Goal: Navigation & Orientation: Go to known website

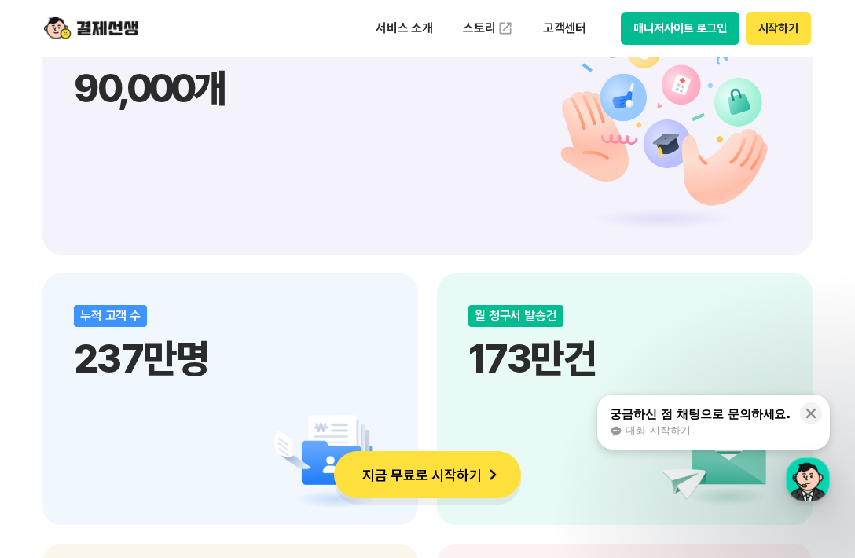
scroll to position [2012, 0]
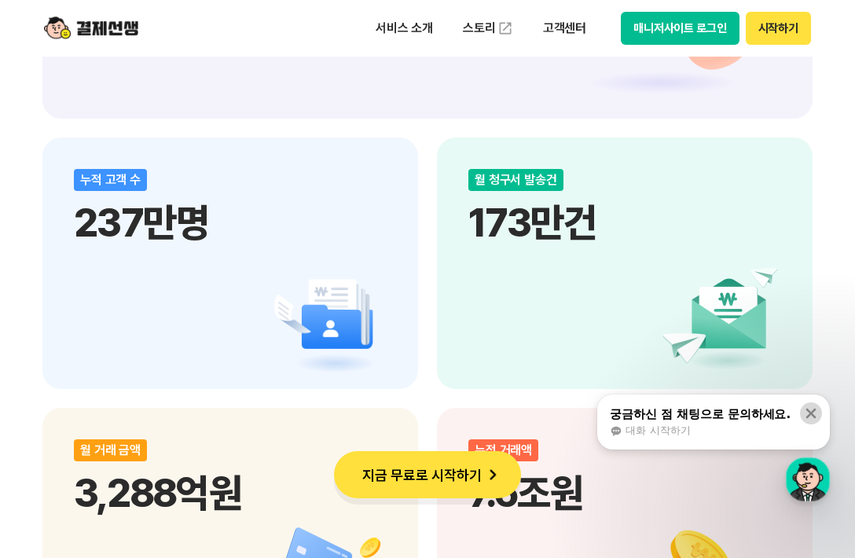
click at [814, 408] on icon at bounding box center [811, 414] width 16 height 16
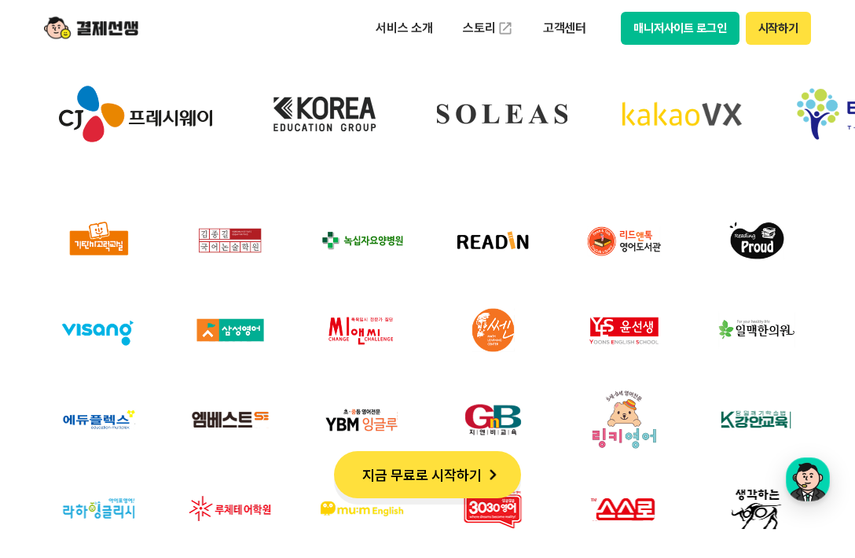
scroll to position [4223, 0]
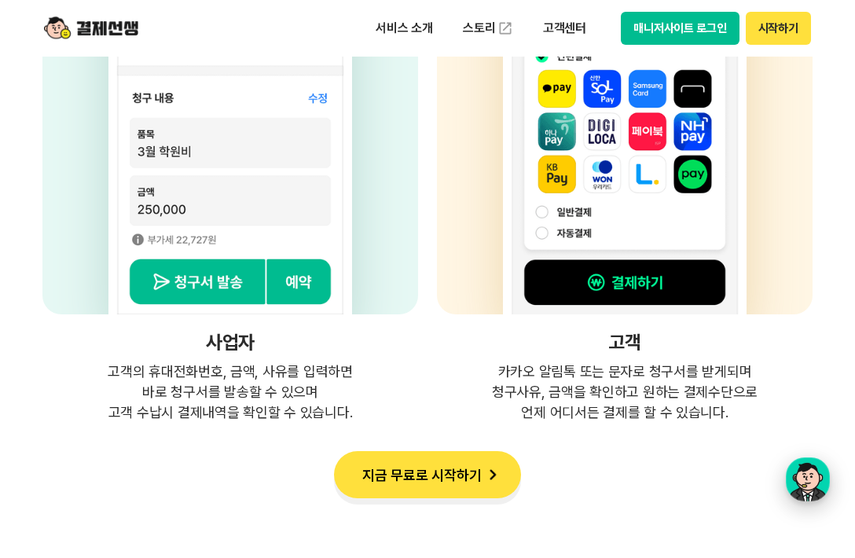
click at [801, 487] on div "button" at bounding box center [808, 479] width 44 height 44
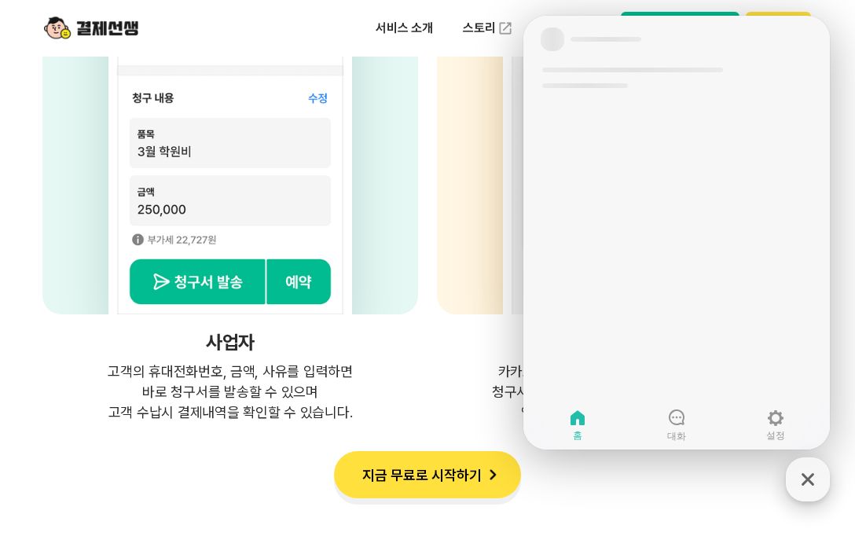
click at [801, 487] on icon "button" at bounding box center [808, 479] width 28 height 28
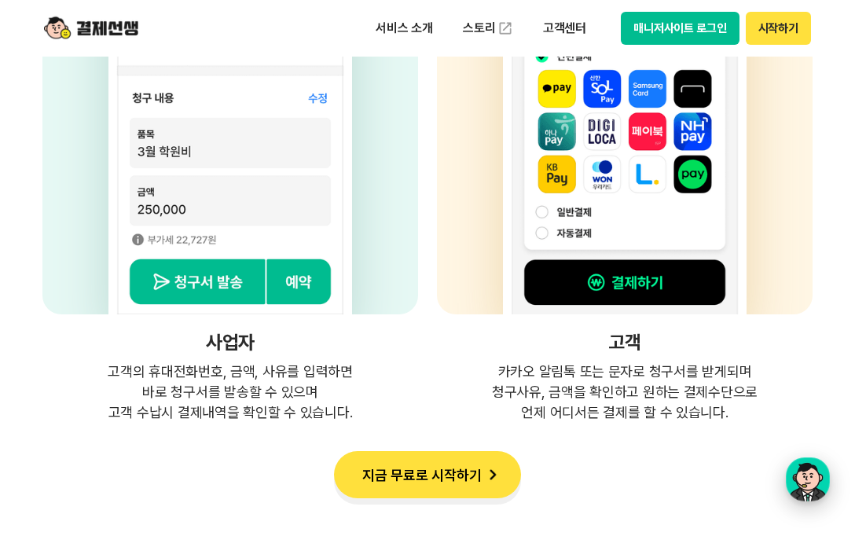
click at [813, 481] on div "button" at bounding box center [808, 479] width 44 height 44
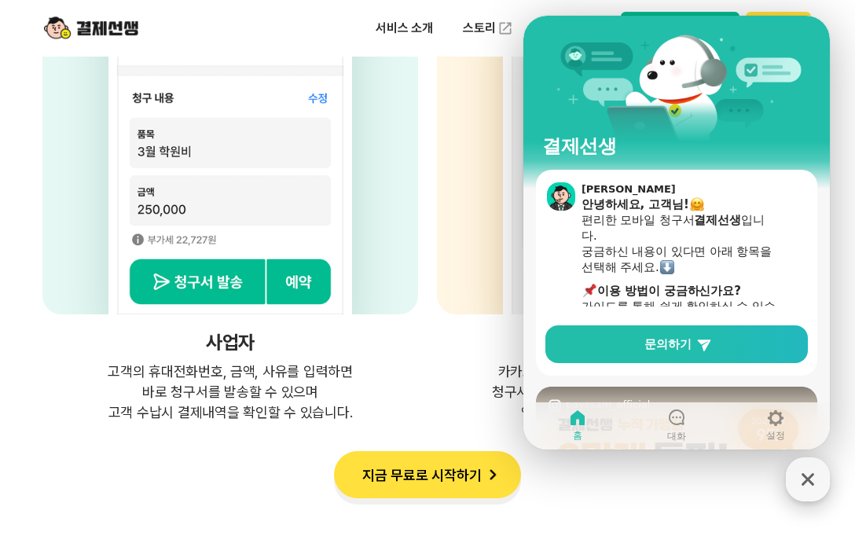
click at [812, 479] on icon "button" at bounding box center [808, 479] width 28 height 28
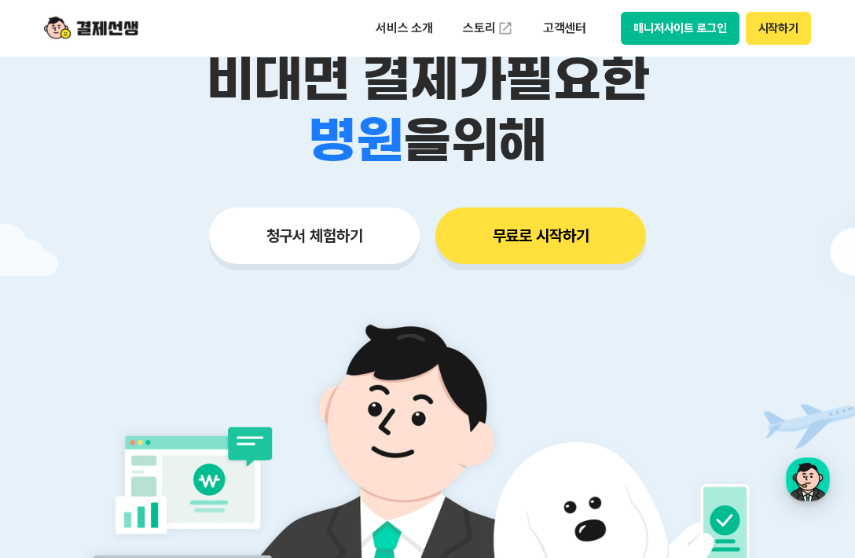
scroll to position [0, 0]
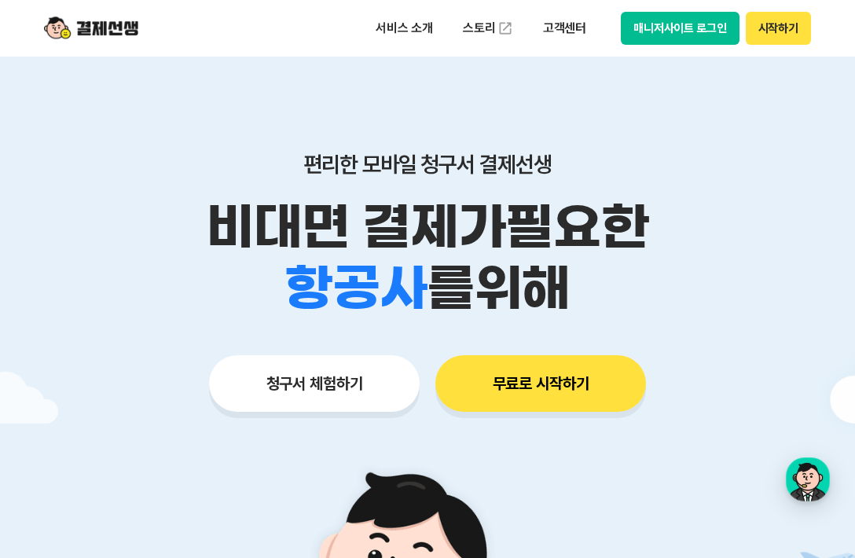
click at [795, 26] on button "시작하기" at bounding box center [778, 28] width 65 height 33
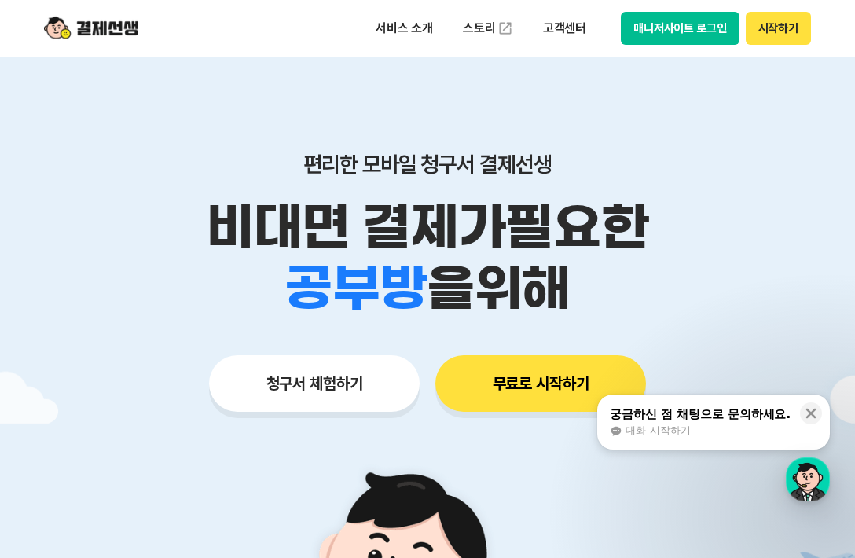
click at [655, 30] on button "매니저사이트 로그인" at bounding box center [680, 28] width 119 height 33
